Goal: Information Seeking & Learning: Learn about a topic

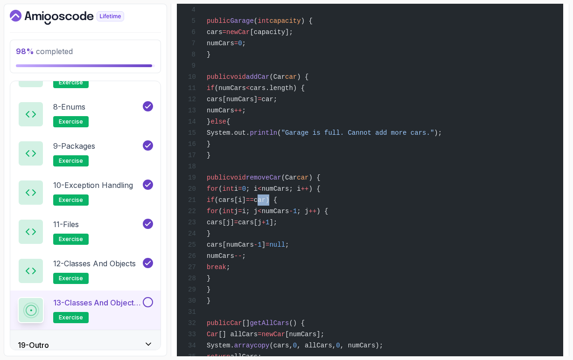
scroll to position [1313, 0]
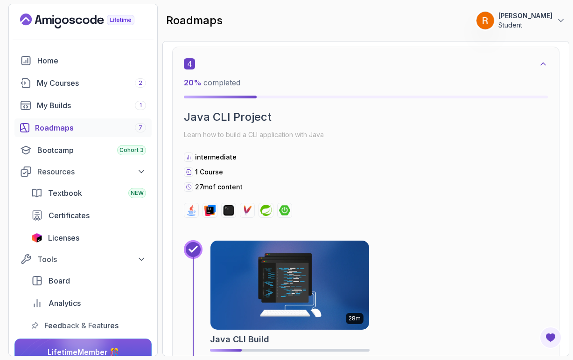
scroll to position [1312, 0]
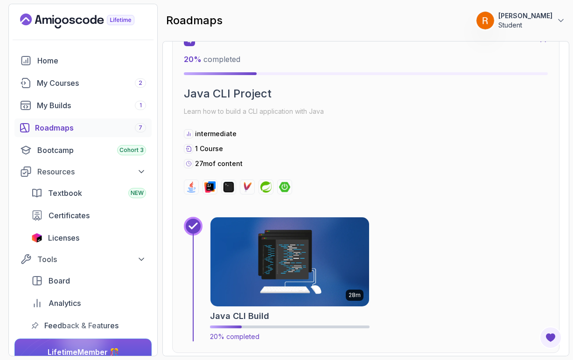
click at [270, 278] on img at bounding box center [290, 261] width 167 height 93
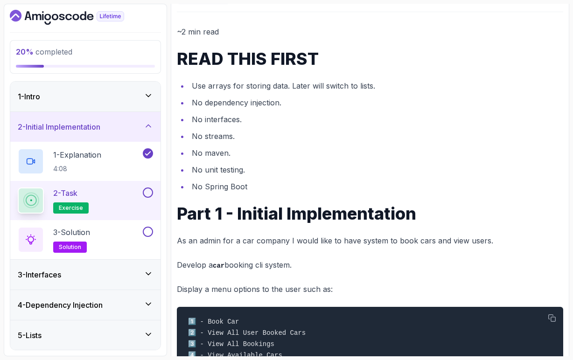
scroll to position [101, 0]
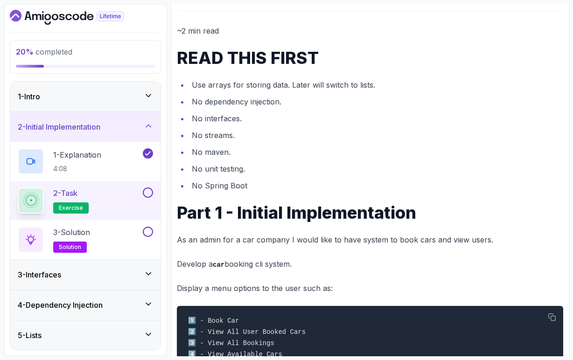
drag, startPoint x: 215, startPoint y: 265, endPoint x: 299, endPoint y: 267, distance: 84.0
click at [299, 267] on p "Develop a car booking cli system." at bounding box center [370, 265] width 386 height 14
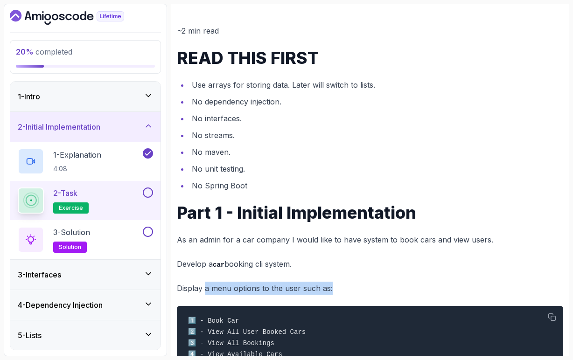
drag, startPoint x: 204, startPoint y: 290, endPoint x: 332, endPoint y: 289, distance: 128.3
click at [332, 289] on p "Display a menu options to the user such as:" at bounding box center [370, 288] width 386 height 13
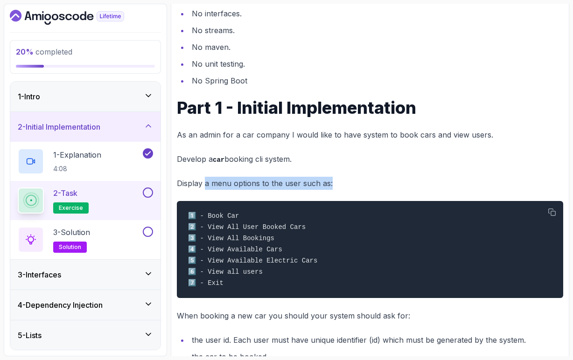
scroll to position [214, 0]
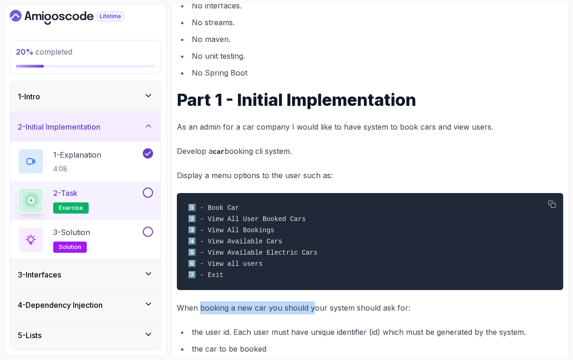
drag, startPoint x: 200, startPoint y: 311, endPoint x: 313, endPoint y: 311, distance: 112.4
click at [313, 311] on p "When booking a new car you should your system should ask for:" at bounding box center [370, 307] width 386 height 13
drag, startPoint x: 268, startPoint y: 312, endPoint x: 400, endPoint y: 313, distance: 131.6
click at [400, 313] on p "When booking a new car you should your system should ask for:" at bounding box center [370, 307] width 386 height 13
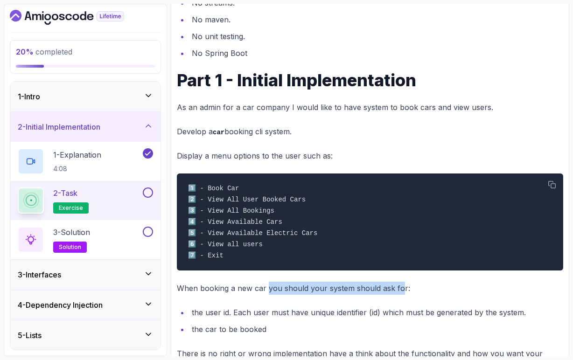
scroll to position [234, 0]
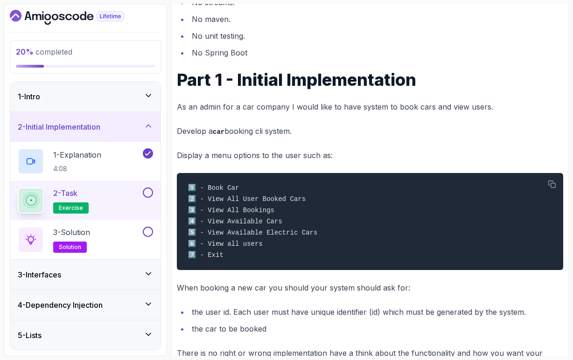
click at [404, 289] on p "When booking a new car you should your system should ask for:" at bounding box center [370, 287] width 386 height 13
click at [555, 184] on icon "button" at bounding box center [552, 185] width 8 height 8
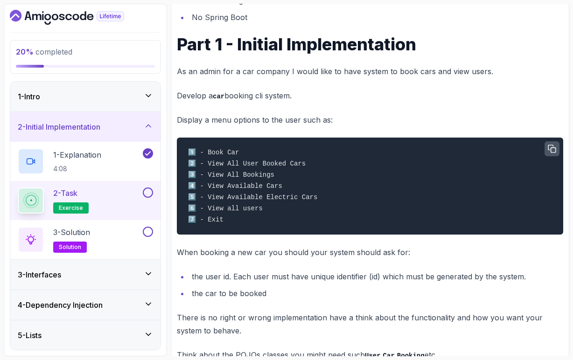
scroll to position [272, 0]
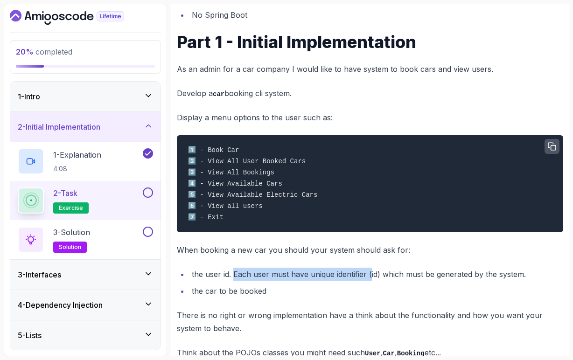
drag, startPoint x: 232, startPoint y: 277, endPoint x: 370, endPoint y: 281, distance: 137.2
click at [370, 281] on li "the user id. Each user must have unique identifier (id) which must be generated…" at bounding box center [376, 274] width 374 height 13
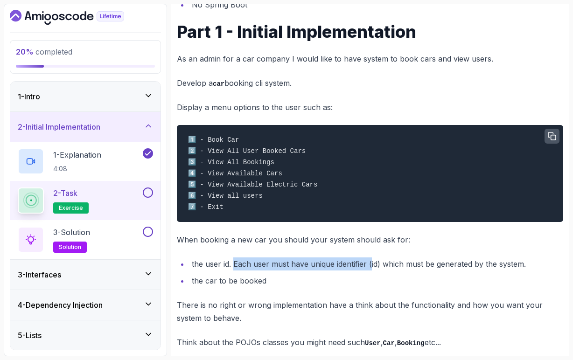
scroll to position [283, 0]
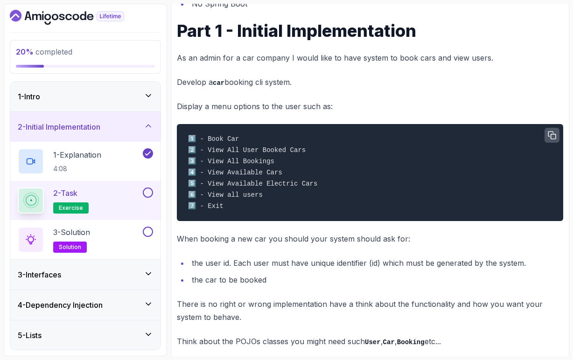
click at [250, 284] on li "the car to be booked" at bounding box center [376, 279] width 374 height 13
click at [243, 265] on li "the user id. Each user must have unique identifier (id) which must be generated…" at bounding box center [376, 263] width 374 height 13
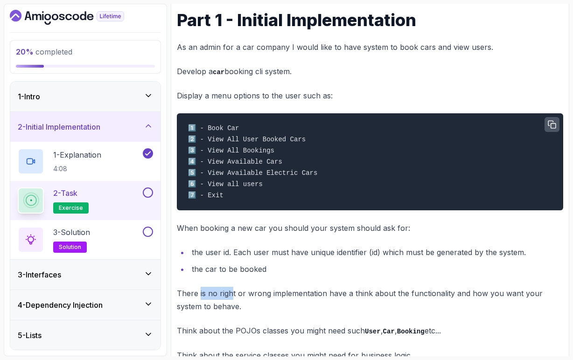
drag, startPoint x: 199, startPoint y: 297, endPoint x: 233, endPoint y: 297, distance: 34.1
click at [233, 297] on p "There is no right or wrong implementation have a think about the functionality …" at bounding box center [370, 300] width 386 height 26
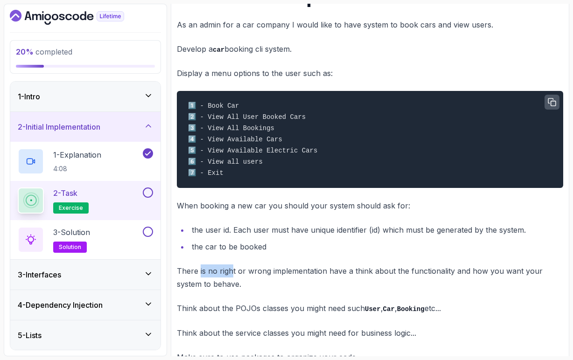
scroll to position [317, 0]
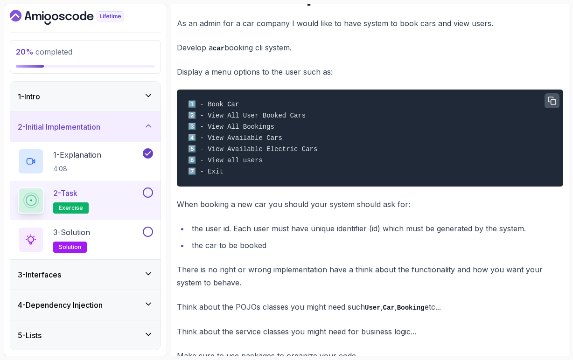
click at [273, 311] on p "Think about the POJOs classes you might need such User , Car , Booking etc..." at bounding box center [370, 307] width 386 height 14
click at [372, 312] on code "User" at bounding box center [373, 307] width 16 height 7
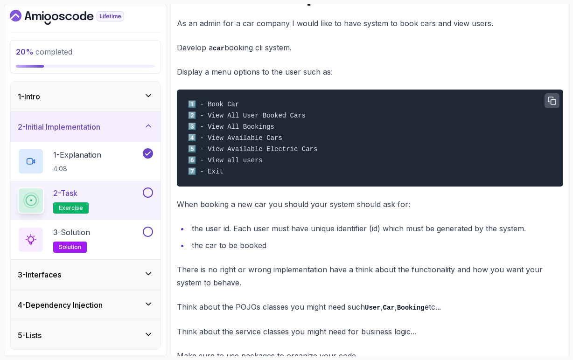
click at [388, 311] on code "Car" at bounding box center [389, 307] width 12 height 7
click at [420, 310] on code "Booking" at bounding box center [411, 307] width 28 height 7
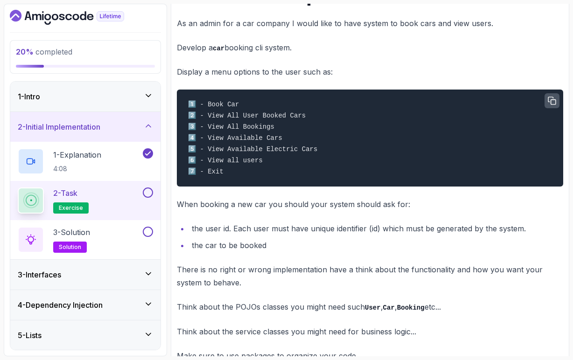
scroll to position [326, 0]
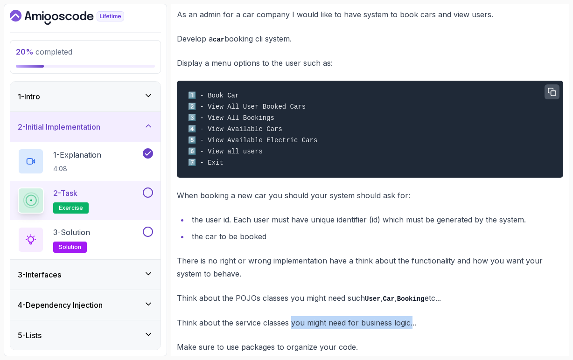
drag, startPoint x: 291, startPoint y: 325, endPoint x: 411, endPoint y: 327, distance: 119.9
click at [411, 327] on p "Think about the service classes you might need for business logic..." at bounding box center [370, 322] width 386 height 13
click at [425, 329] on p "Think about the service classes you might need for business logic..." at bounding box center [370, 322] width 386 height 13
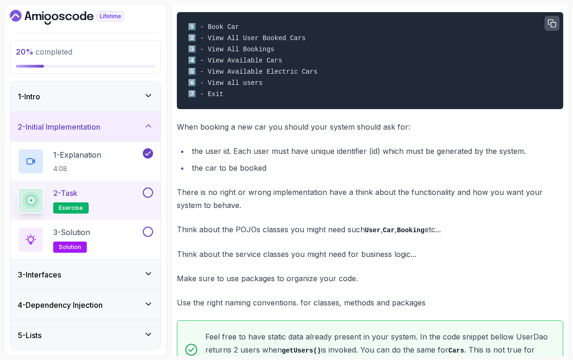
scroll to position [398, 0]
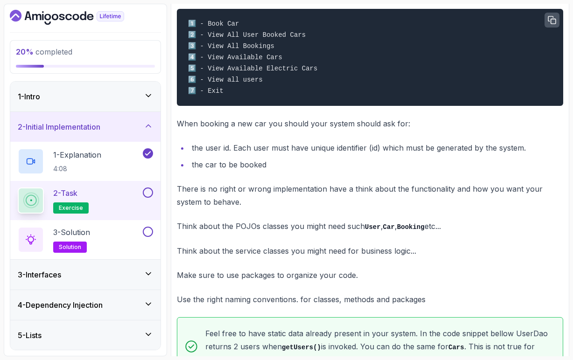
click at [241, 279] on p "Make sure to use packages to organize your code." at bounding box center [370, 275] width 386 height 13
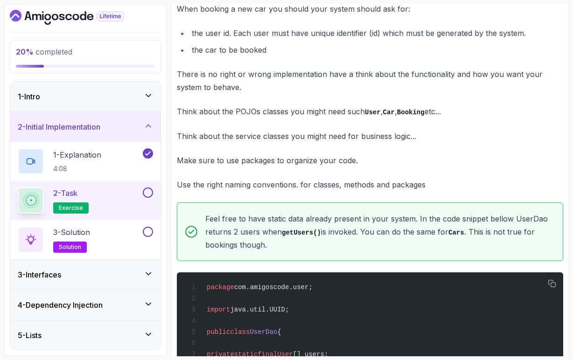
scroll to position [514, 0]
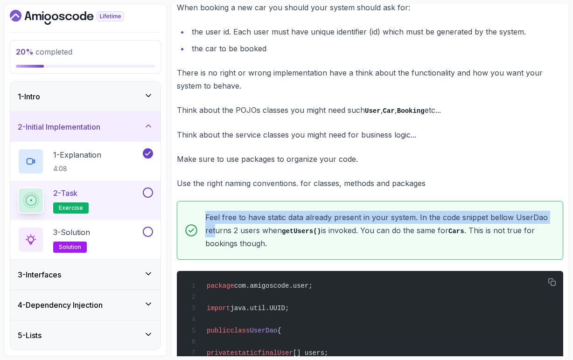
drag, startPoint x: 205, startPoint y: 220, endPoint x: 214, endPoint y: 225, distance: 9.8
click at [214, 225] on p "Feel free to have static data already present in your system. In the code snipp…" at bounding box center [380, 231] width 350 height 40
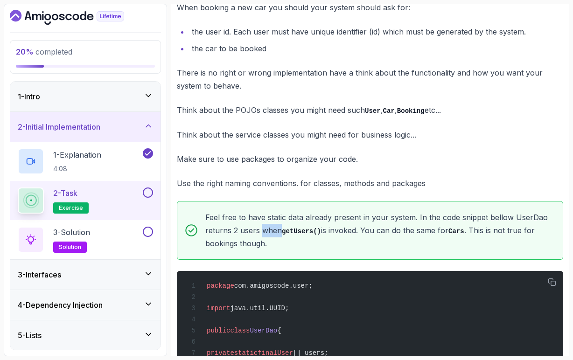
drag, startPoint x: 261, startPoint y: 234, endPoint x: 279, endPoint y: 234, distance: 17.3
click at [279, 234] on p "Feel free to have static data already present in your system. In the code snipp…" at bounding box center [380, 231] width 350 height 40
click at [341, 233] on p "Feel free to have static data already present in your system. In the code snipp…" at bounding box center [380, 231] width 350 height 40
click at [460, 234] on code "Cars" at bounding box center [456, 231] width 16 height 7
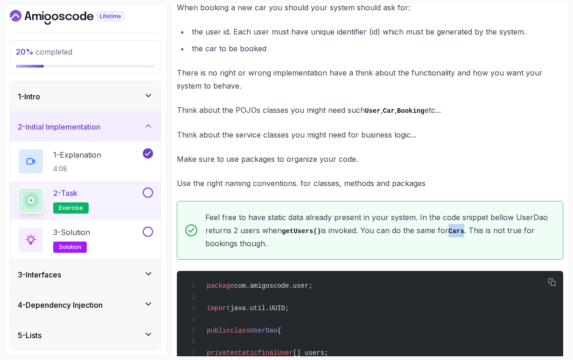
click at [460, 234] on code "Cars" at bounding box center [456, 231] width 16 height 7
drag, startPoint x: 474, startPoint y: 233, endPoint x: 513, endPoint y: 237, distance: 39.0
click at [513, 237] on p "Feel free to have static data already present in your system. In the code snipp…" at bounding box center [380, 231] width 350 height 40
click at [508, 242] on p "Feel free to have static data already present in your system. In the code snipp…" at bounding box center [380, 231] width 350 height 40
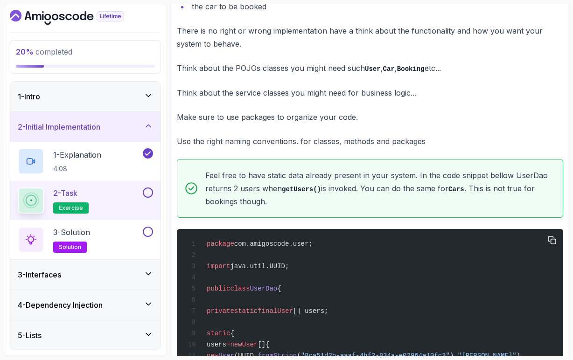
scroll to position [560, 0]
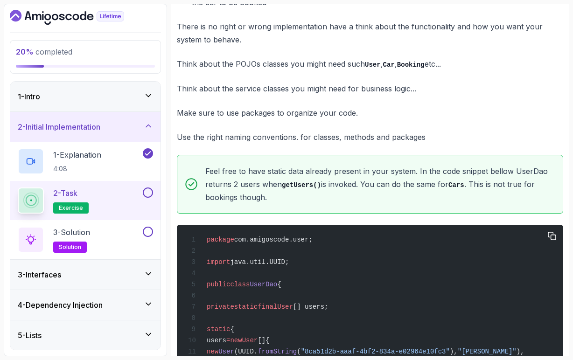
click at [277, 287] on span "UserDao" at bounding box center [264, 284] width 28 height 7
click at [328, 311] on span "[] users;" at bounding box center [310, 306] width 35 height 7
click at [341, 334] on div "package com.amigoscode.user; import java.util.UUID; public class [GEOGRAPHIC_DA…" at bounding box center [369, 340] width 371 height 220
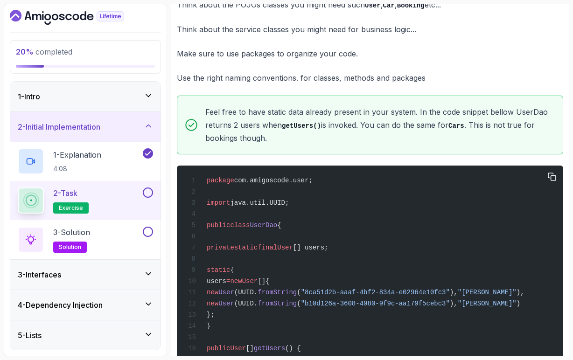
scroll to position [621, 0]
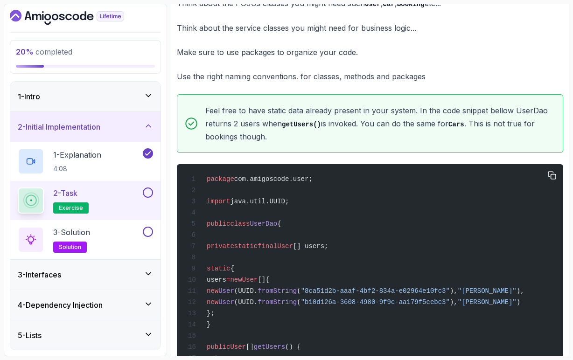
drag, startPoint x: 223, startPoint y: 274, endPoint x: 270, endPoint y: 321, distance: 65.7
click at [270, 321] on div "package com.amigoscode.user; import java.util.UUID; public class [GEOGRAPHIC_DA…" at bounding box center [369, 280] width 371 height 220
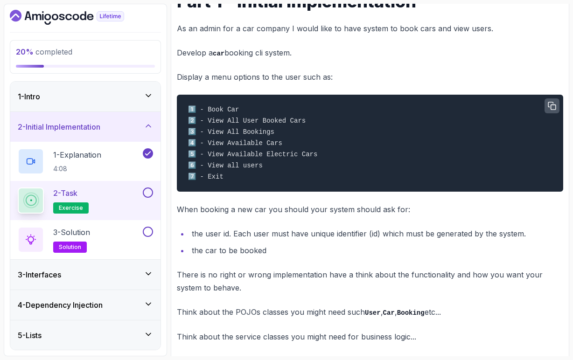
scroll to position [313, 0]
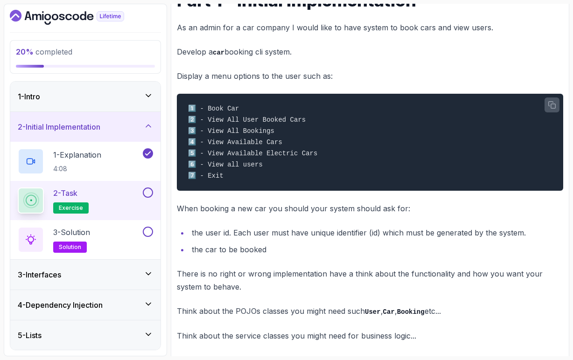
click at [234, 236] on li "the user id. Each user must have unique identifier (id) which must be generated…" at bounding box center [376, 232] width 374 height 13
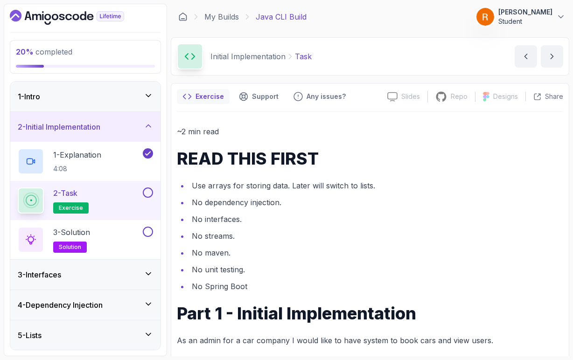
scroll to position [0, 0]
click at [100, 166] on p "4:08" at bounding box center [77, 168] width 48 height 9
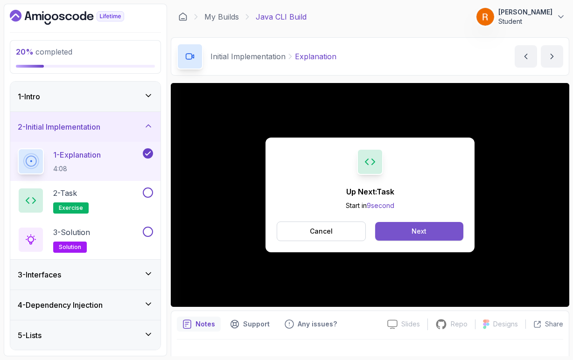
click at [398, 228] on button "Next" at bounding box center [419, 231] width 88 height 19
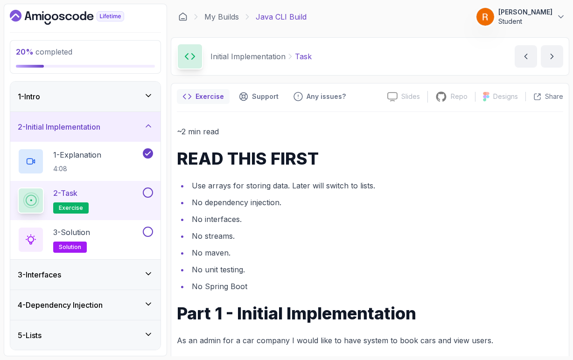
click at [133, 101] on div "1 - Intro" at bounding box center [85, 96] width 135 height 11
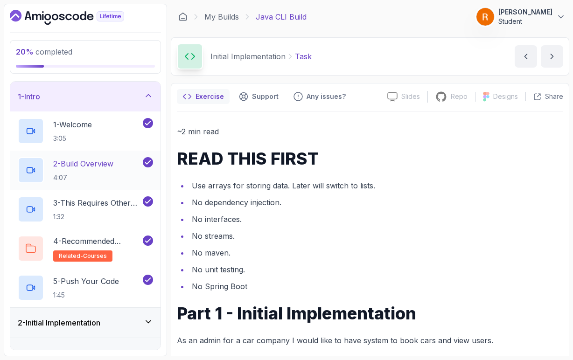
click at [113, 171] on h2 "2 - Build Overview 4:07" at bounding box center [83, 170] width 60 height 24
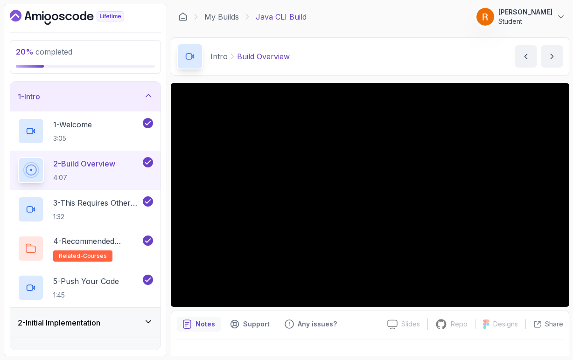
click at [120, 175] on div "2 - Build Overview 4:07" at bounding box center [79, 170] width 123 height 26
click at [136, 164] on div "2 - Build Overview 4:07" at bounding box center [79, 170] width 123 height 26
